Goal: Navigation & Orientation: Find specific page/section

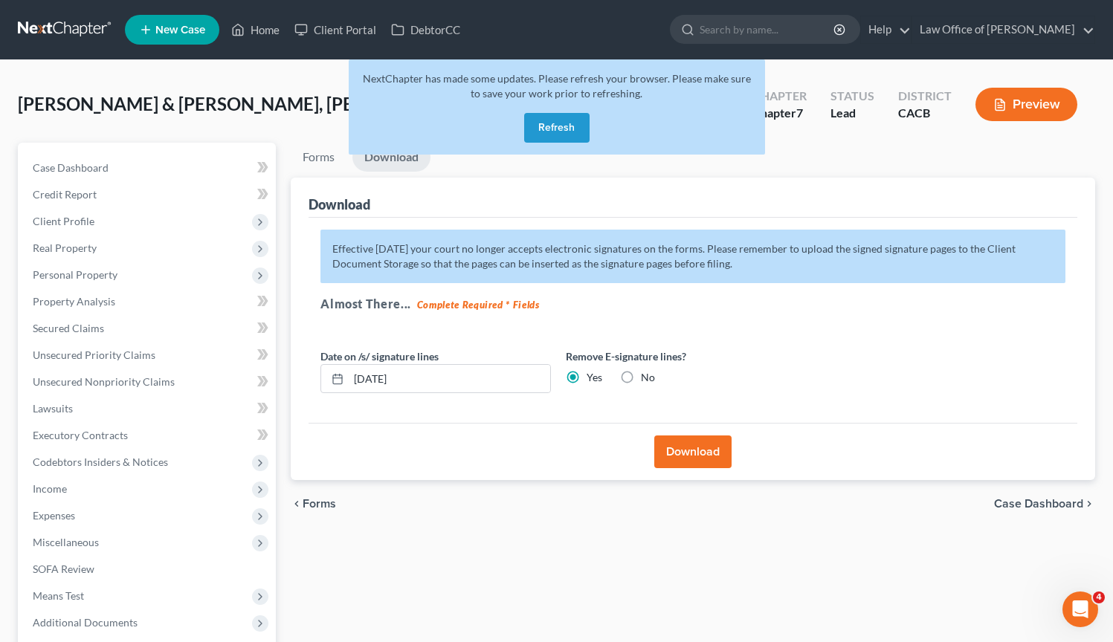
click at [546, 118] on button "Refresh" at bounding box center [556, 128] width 65 height 30
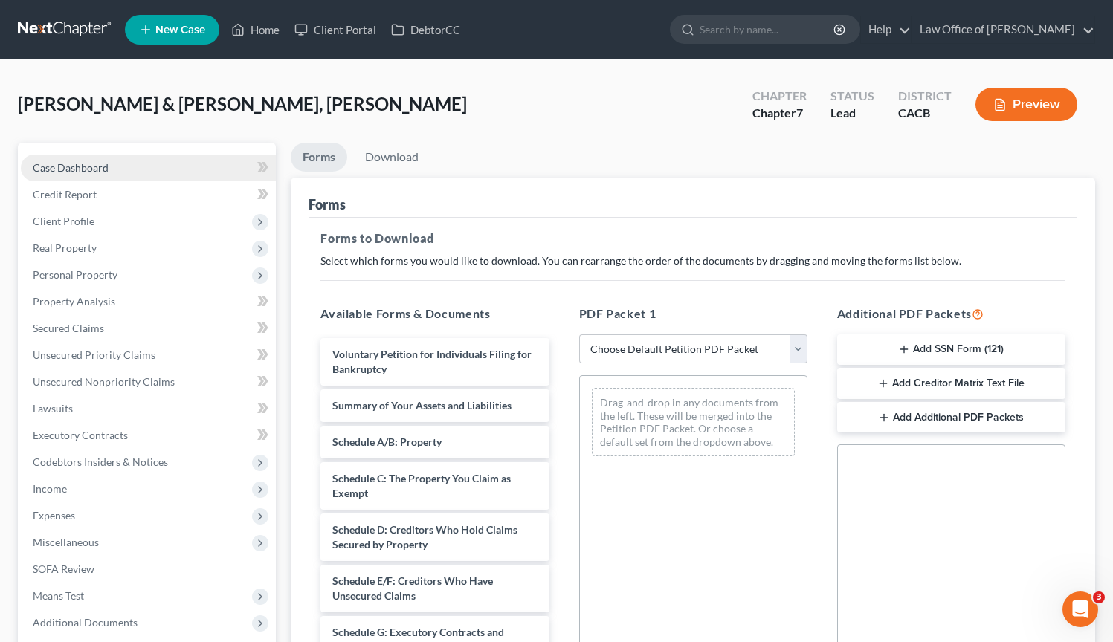
click at [121, 171] on link "Case Dashboard" at bounding box center [148, 168] width 255 height 27
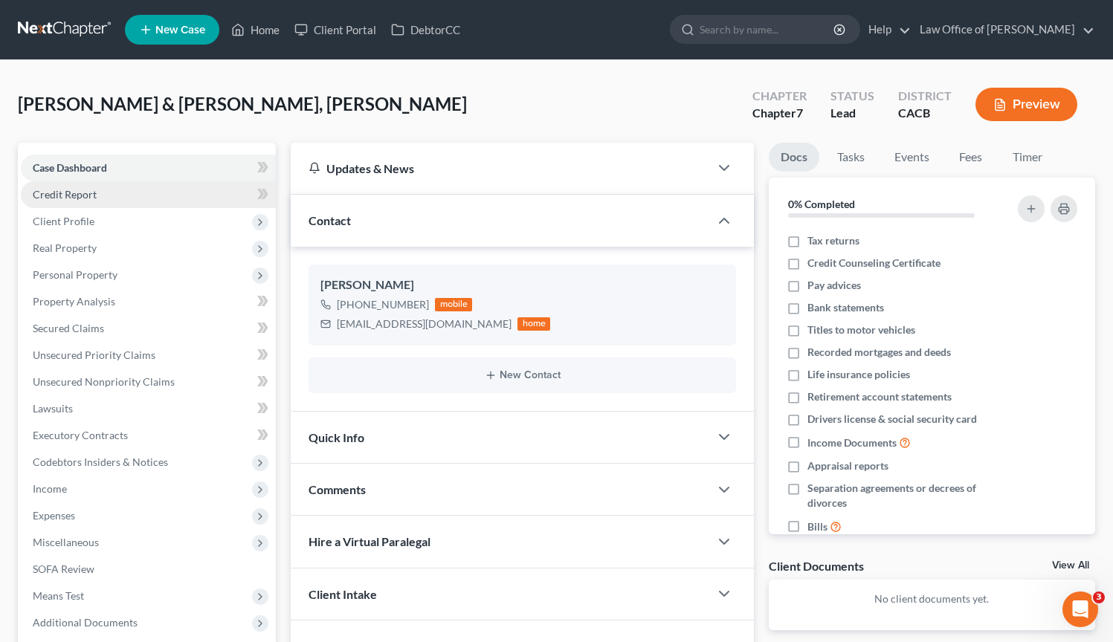
click at [119, 190] on link "Credit Report" at bounding box center [148, 194] width 255 height 27
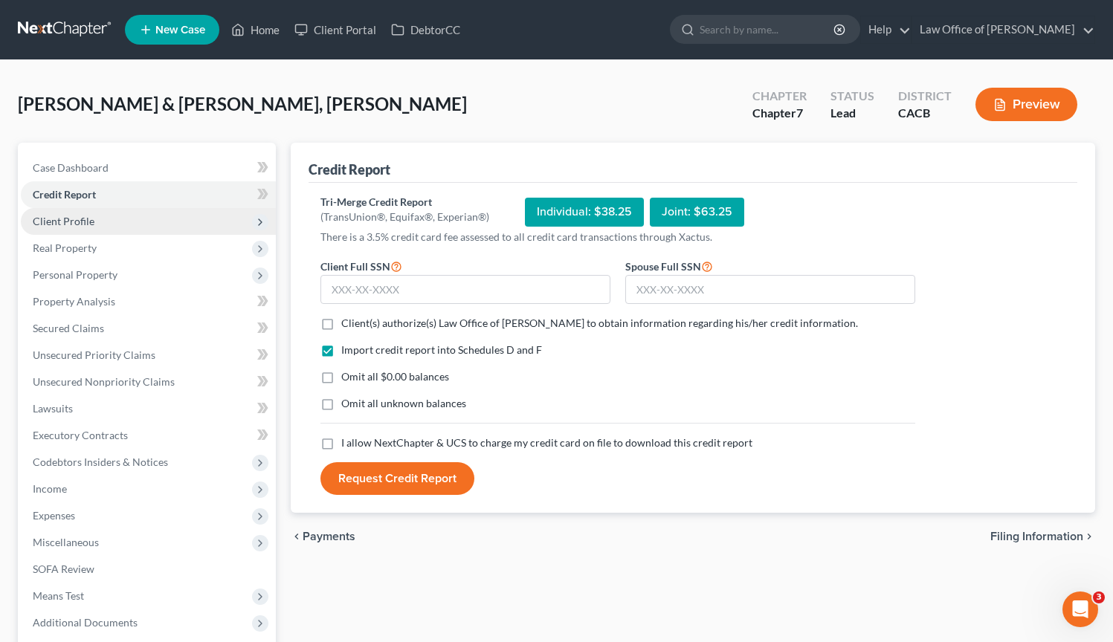
click at [122, 228] on span "Client Profile" at bounding box center [148, 221] width 255 height 27
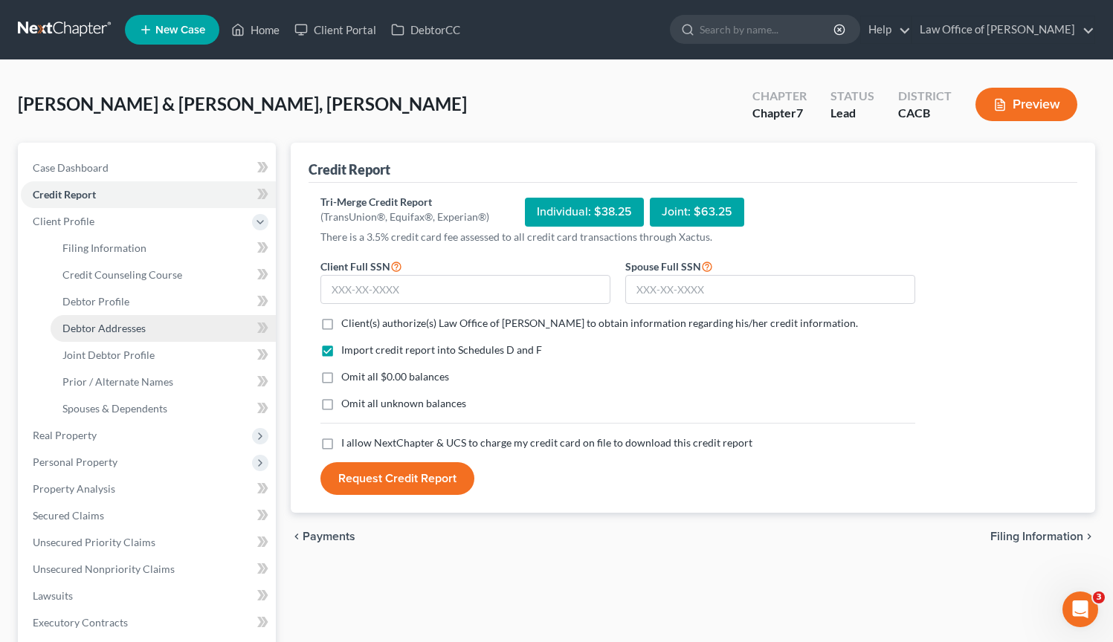
click at [130, 327] on span "Debtor Addresses" at bounding box center [103, 328] width 83 height 13
